Goal: Transaction & Acquisition: Obtain resource

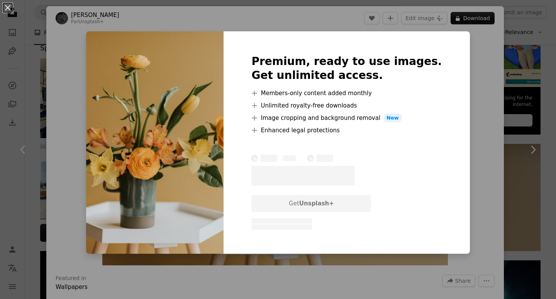
scroll to position [180, 0]
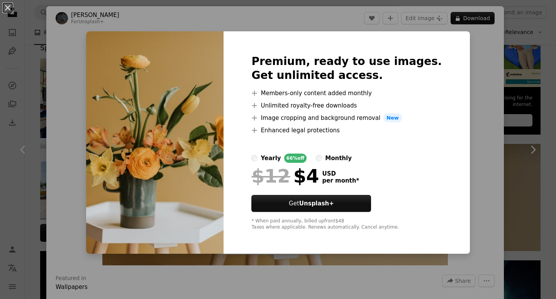
click at [488, 127] on div "An X shape Premium, ready to use images. Get unlimited access. A plus sign Memb…" at bounding box center [278, 149] width 556 height 299
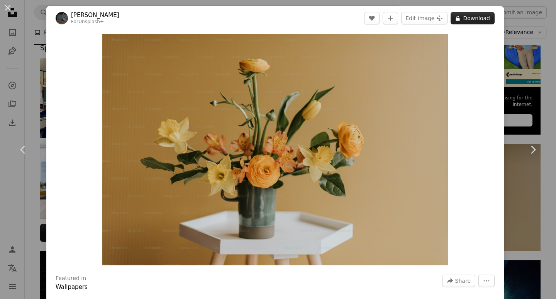
click at [482, 15] on button "A lock Download" at bounding box center [473, 18] width 44 height 12
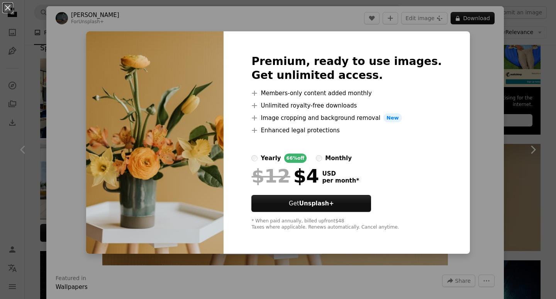
drag, startPoint x: 485, startPoint y: 152, endPoint x: 343, endPoint y: 152, distance: 141.4
click at [482, 152] on div "An X shape Premium, ready to use images. Get unlimited access. A plus sign Memb…" at bounding box center [278, 149] width 556 height 299
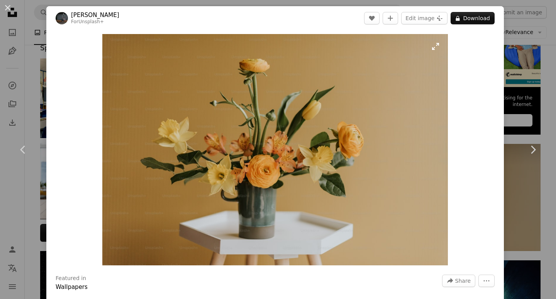
click at [305, 152] on img "Zoom in on this image" at bounding box center [275, 149] width 346 height 231
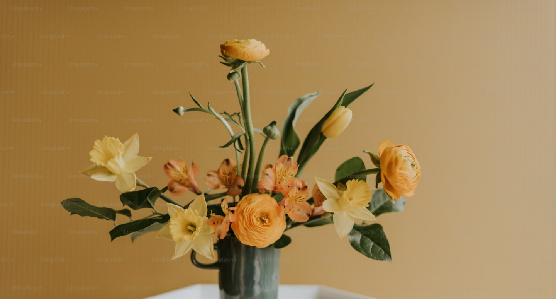
scroll to position [33, 0]
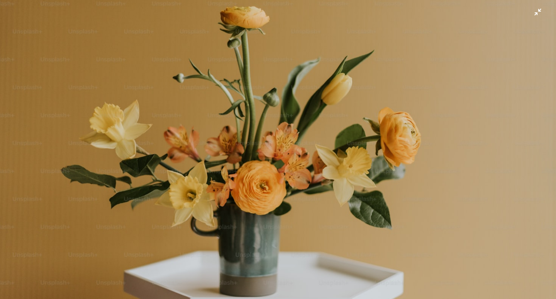
click at [305, 152] on img "Zoom out on this image" at bounding box center [278, 153] width 557 height 372
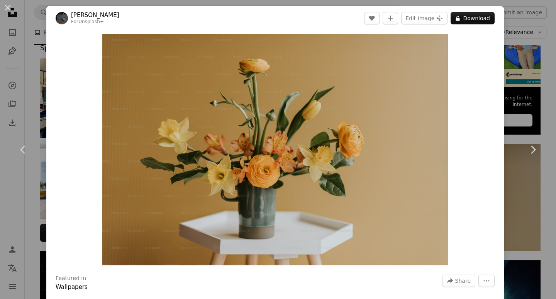
click at [468, 99] on div "Zoom in" at bounding box center [275, 149] width 458 height 239
